Goal: Task Accomplishment & Management: Manage account settings

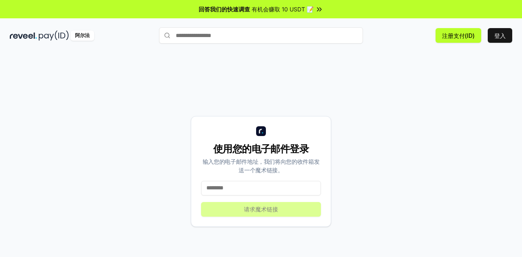
click at [249, 191] on input at bounding box center [261, 188] width 120 height 15
click at [249, 190] on input at bounding box center [261, 188] width 120 height 15
click at [225, 189] on input at bounding box center [261, 188] width 120 height 15
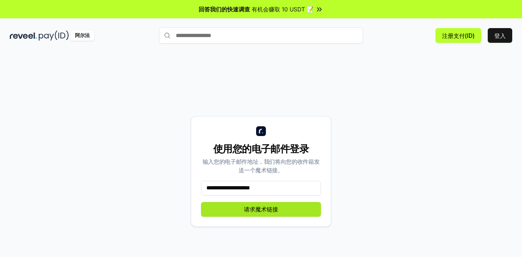
type input "**********"
click at [256, 211] on font "请求魔术链接" at bounding box center [261, 209] width 34 height 7
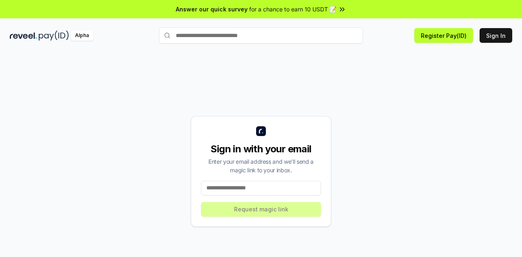
click at [262, 183] on input at bounding box center [261, 188] width 120 height 15
click at [224, 190] on input at bounding box center [261, 188] width 120 height 15
paste input "**********"
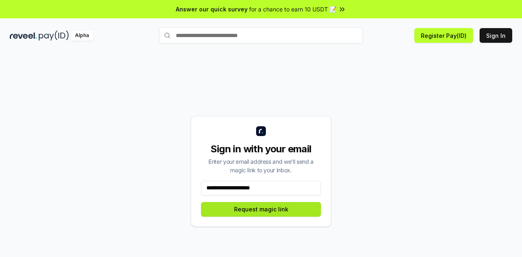
type input "**********"
click at [271, 209] on button "Request magic link" at bounding box center [261, 209] width 120 height 15
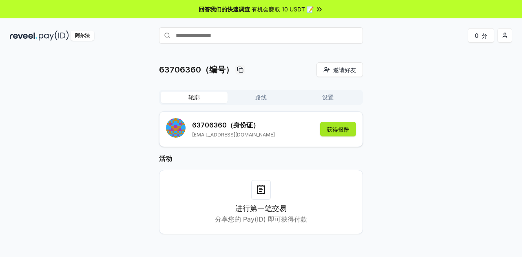
click at [346, 132] on font "获得报酬" at bounding box center [338, 129] width 23 height 7
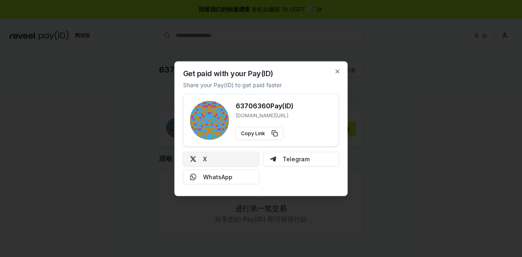
click at [232, 160] on button "X" at bounding box center [221, 159] width 77 height 15
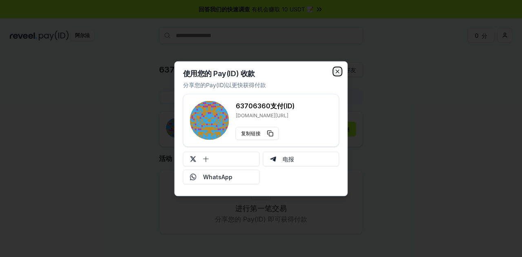
click at [336, 72] on icon "button" at bounding box center [337, 71] width 7 height 7
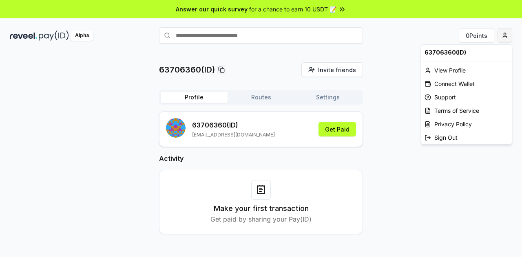
click at [503, 37] on html "Answer our quick survey for a chance to earn 10 USDT 📝 Alpha 0 Points 63706360(…" at bounding box center [261, 128] width 522 height 257
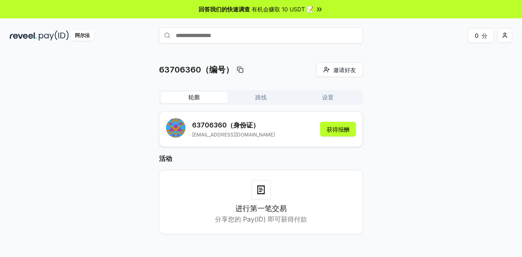
scroll to position [23, 0]
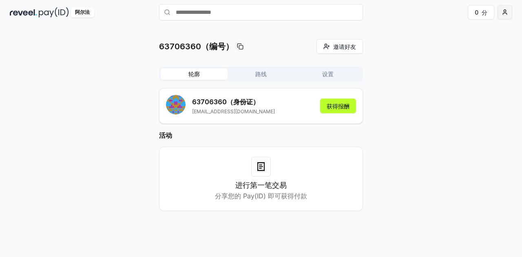
click at [505, 16] on html "回答我们的快速调查 有机会赚取 10 USDT 📝 阿尔法 0 分 63706360（编号） 邀请好友 邀请 轮廓 路线 设置 63706360 （身份证） …" at bounding box center [261, 128] width 522 height 257
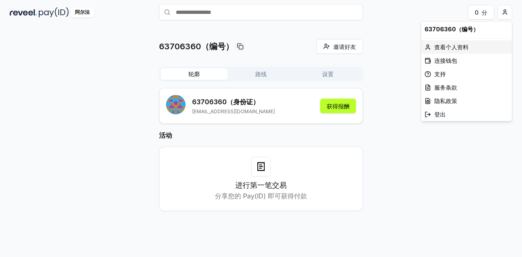
click at [470, 41] on div "63706360（编号） 查看个人资料 连接钱包 支持 服务条款 隐私政策 登出" at bounding box center [466, 71] width 91 height 100
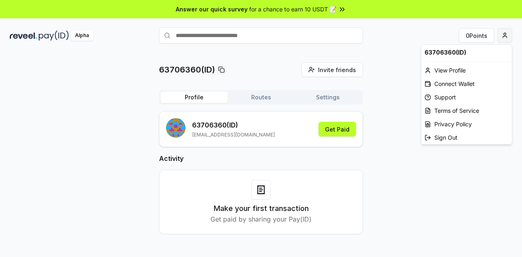
click at [510, 33] on html "Answer our quick survey for a chance to earn 10 USDT 📝 Alpha 0 Points 63706360(…" at bounding box center [261, 128] width 522 height 257
click at [451, 73] on div "View Profile" at bounding box center [466, 70] width 90 height 13
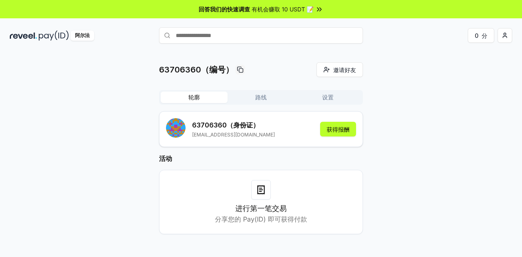
click at [263, 100] on font "路线" at bounding box center [260, 97] width 11 height 7
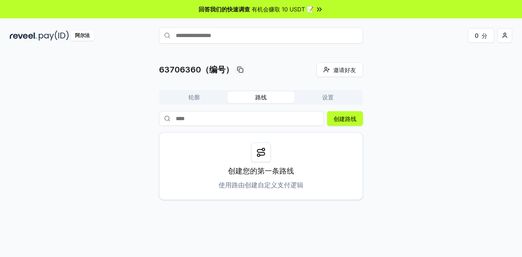
click at [337, 98] on button "设置" at bounding box center [327, 97] width 67 height 11
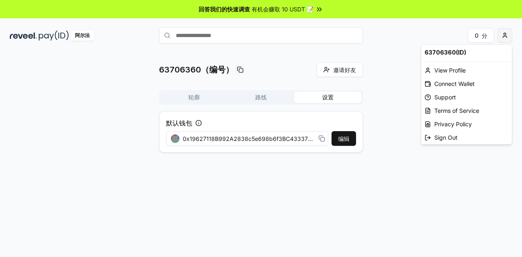
click at [505, 37] on html "回答我们的快速调查 有机会赚取 10 USDT 📝 阿尔法 0 分 63706360（编号） 邀请好友 邀请 轮廓 路线 设置 默认钱包 编辑 0x19627…" at bounding box center [261, 128] width 522 height 257
click at [449, 84] on font "连接钱包" at bounding box center [445, 83] width 23 height 7
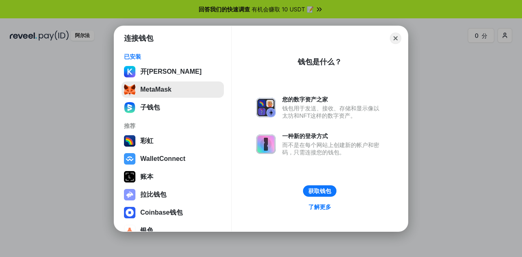
scroll to position [15, 0]
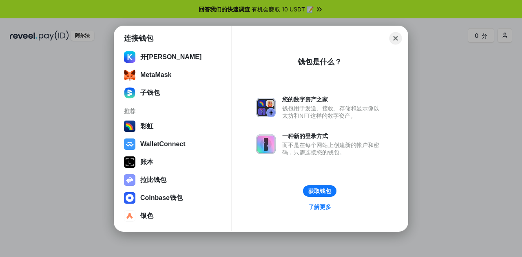
click at [395, 39] on button "Close" at bounding box center [395, 38] width 13 height 13
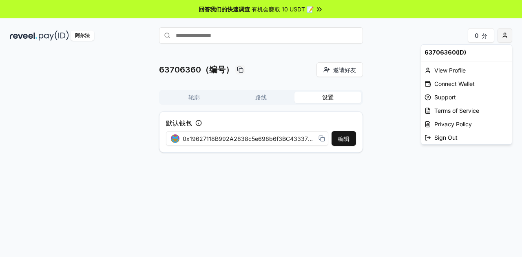
click at [505, 37] on html "回答我们的快速调查 有机会赚取 10 USDT 📝 阿尔法 0 分 63706360（编号） 邀请好友 邀请 轮廓 路线 设置 默认钱包 编辑 0x19627…" at bounding box center [261, 128] width 522 height 257
click at [378, 53] on html "回答我们的快速调查 有机会赚取 10 USDT 📝 阿尔法 0 分 63706360（编号） 邀请好友 邀请 轮廓 路线 设置 默认钱包 编辑 0x19627…" at bounding box center [261, 128] width 522 height 257
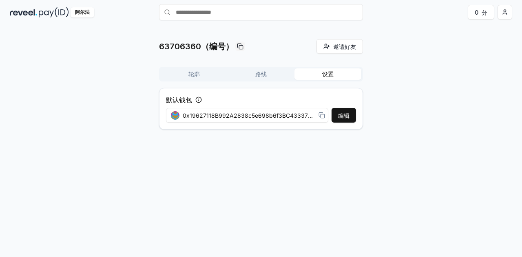
scroll to position [0, 0]
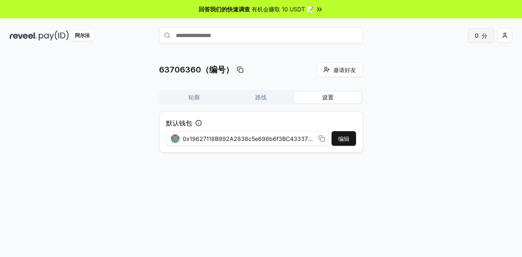
click at [478, 35] on button "0 分" at bounding box center [481, 35] width 26 height 15
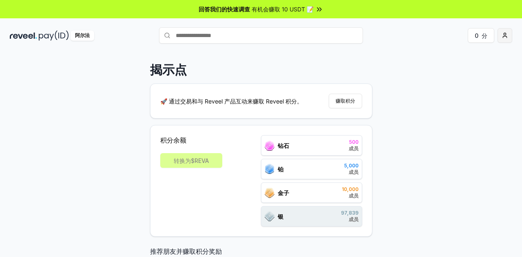
click at [506, 33] on html "回答我们的快速调查 有机会赚取 10 USDT 📝 阿尔法 0 分 揭示点 🚀 通过交易和与 Reveel 产品互动来赚取 Reveel 积分。 赚取积分 积…" at bounding box center [261, 128] width 522 height 257
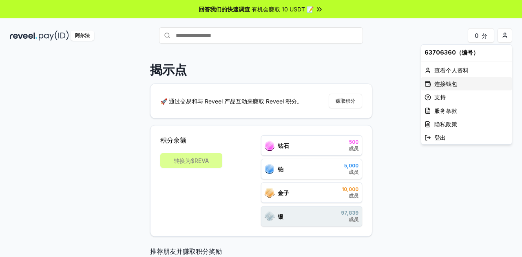
click at [457, 85] on div "连接钱包" at bounding box center [466, 83] width 90 height 13
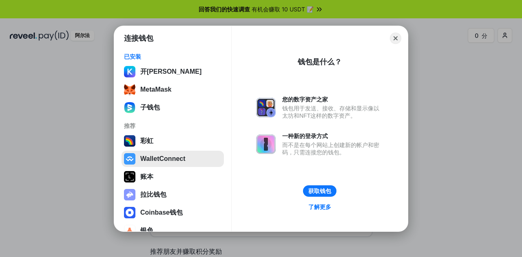
click at [169, 156] on button "WalletConnect" at bounding box center [172, 159] width 102 height 16
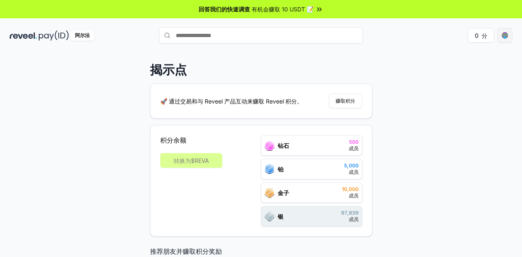
click at [505, 35] on html "回答我们的快速调查 有机会赚取 10 USDT 📝 阿尔法 0 分 揭示点 🚀 通过交易和与 Reveel 产品互动来赚取 Reveel 积分。 赚取积分 积…" at bounding box center [261, 128] width 522 height 257
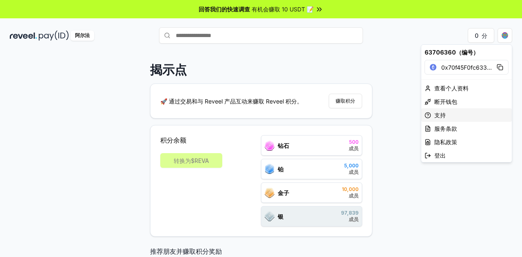
click at [441, 117] on font "支持" at bounding box center [439, 115] width 11 height 7
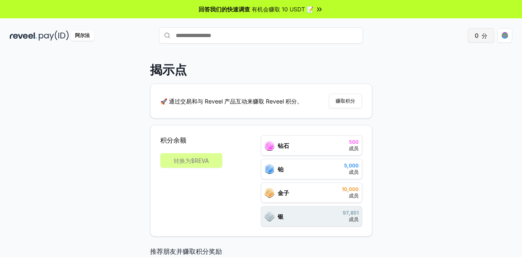
click at [477, 40] on font "0" at bounding box center [476, 35] width 4 height 9
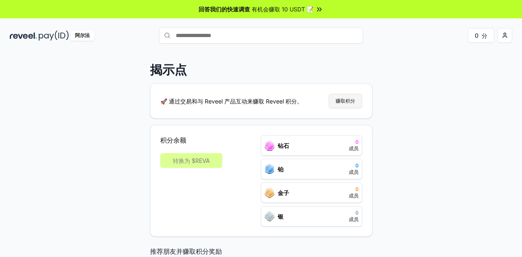
click at [359, 100] on button "赚取积分" at bounding box center [345, 101] width 33 height 15
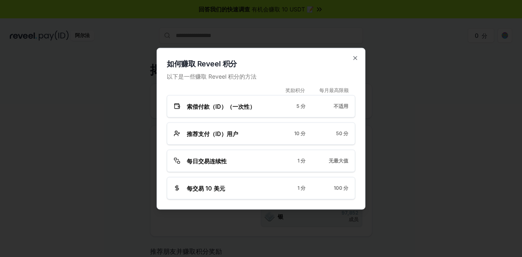
click at [355, 52] on div "如何赚取 Reveel 积分 以下是一些赚取 Reveel 积分的方法 奖励积分 每月最高限额 索偿付款（ID）（一次性） 5 分 不适用 推荐支付（ID）用…" at bounding box center [261, 129] width 209 height 162
click at [358, 58] on div "如何赚取 Reveel 积分 以下是一些赚取 Reveel 积分的方法 奖励积分 每月最高限额 索偿付款（ID）（一次性） 5 分 不适用 推荐支付（ID）用…" at bounding box center [261, 129] width 209 height 162
click at [352, 57] on icon "button" at bounding box center [355, 58] width 7 height 7
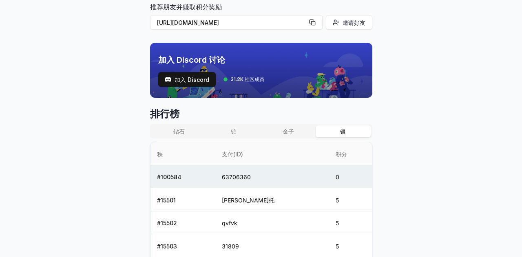
scroll to position [285, 0]
